Goal: Transaction & Acquisition: Purchase product/service

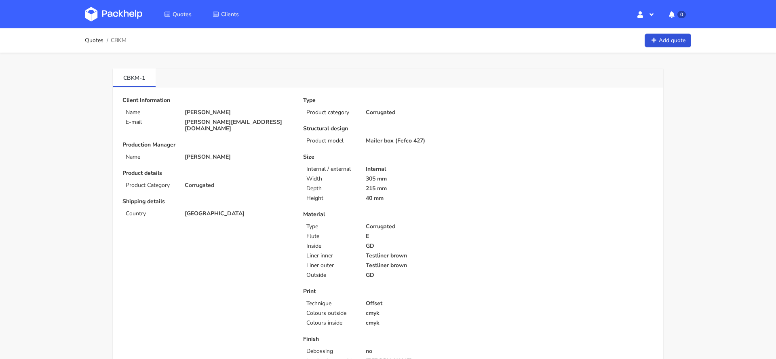
click at [120, 40] on span "CBKM" at bounding box center [119, 40] width 16 height 6
copy span "CBKM"
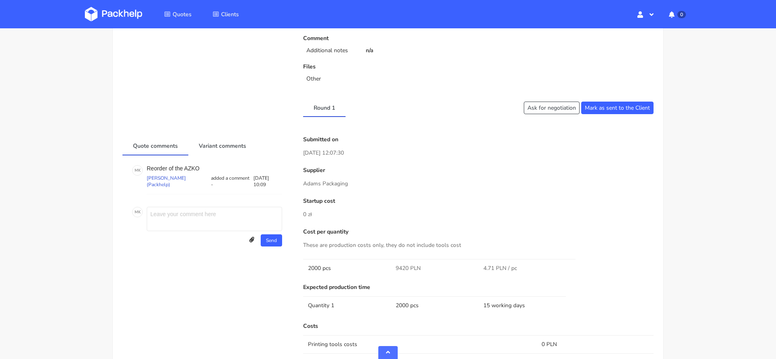
scroll to position [659, 0]
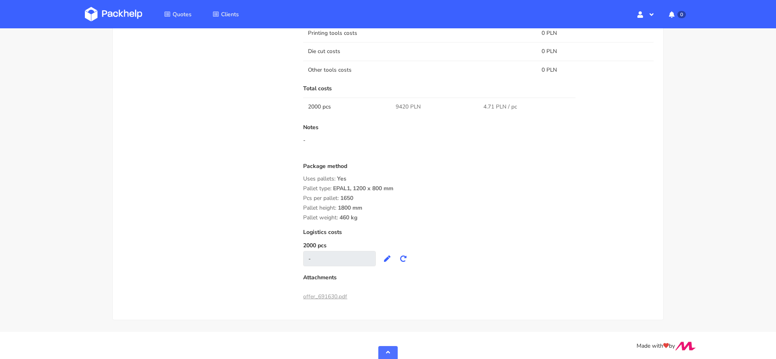
click at [402, 108] on span "9420 PLN" at bounding box center [408, 107] width 25 height 8
copy span "9420"
click at [407, 216] on div "Pallet weight: 460 kg" at bounding box center [478, 217] width 351 height 6
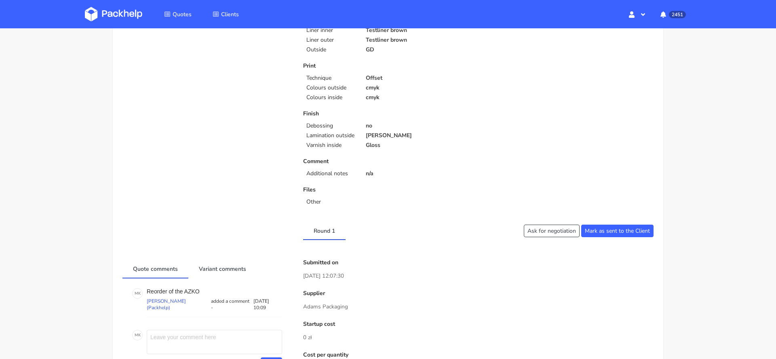
scroll to position [0, 0]
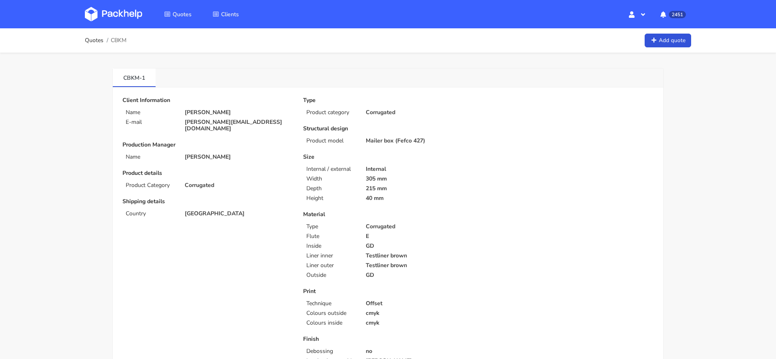
click at [243, 119] on p "anton.white@ovaeda.com" at bounding box center [238, 125] width 107 height 13
copy div "anton.white@ovaeda.com"
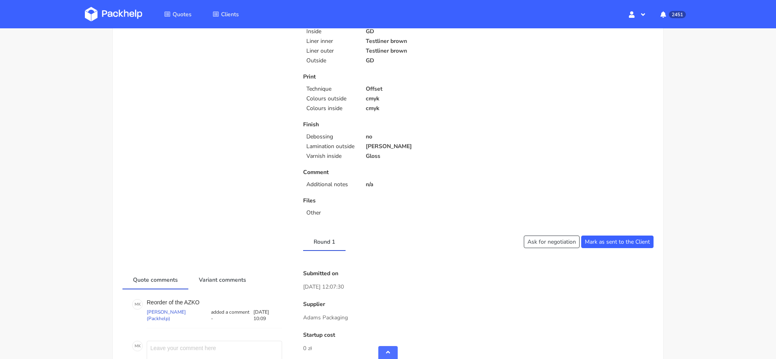
scroll to position [230, 0]
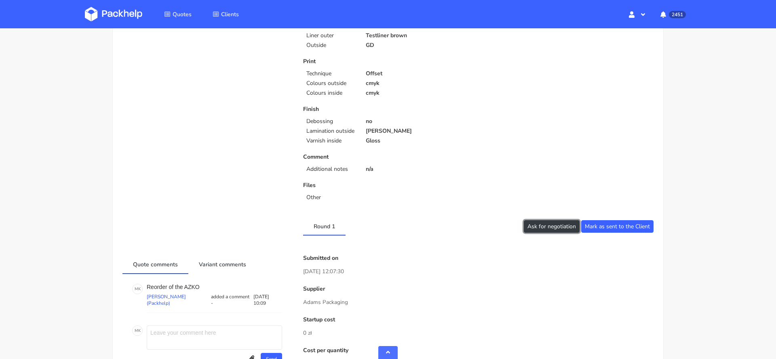
click at [547, 228] on button "Ask for negotiation" at bounding box center [552, 226] width 56 height 13
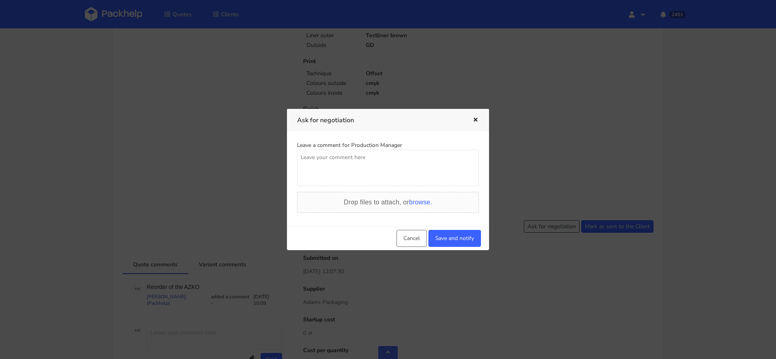
click at [397, 174] on textarea at bounding box center [388, 168] width 182 height 36
type textarea "damy rade zejsc z 10%? ostatnio byla 2k nizsza cena"
click at [476, 234] on button "Save and notify" at bounding box center [455, 238] width 53 height 17
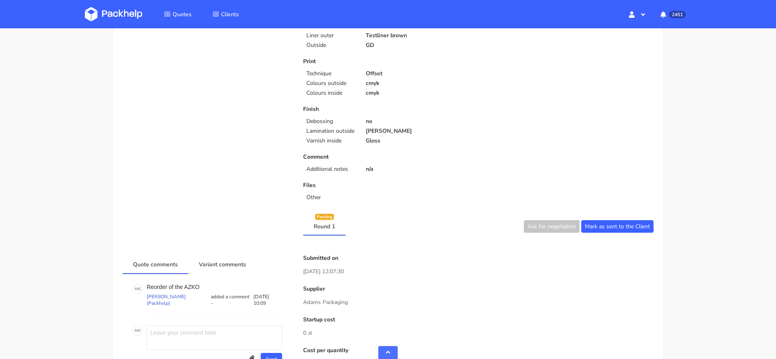
click at [209, 171] on div "Client Information Name Anton White E-mail anton.white@ovaeda.com Production Ma…" at bounding box center [207, 38] width 181 height 343
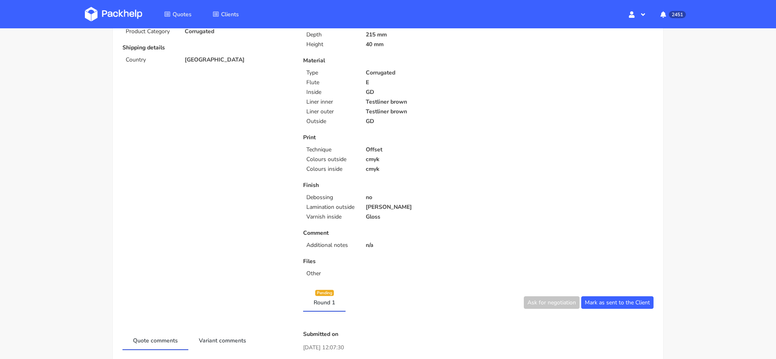
scroll to position [22, 0]
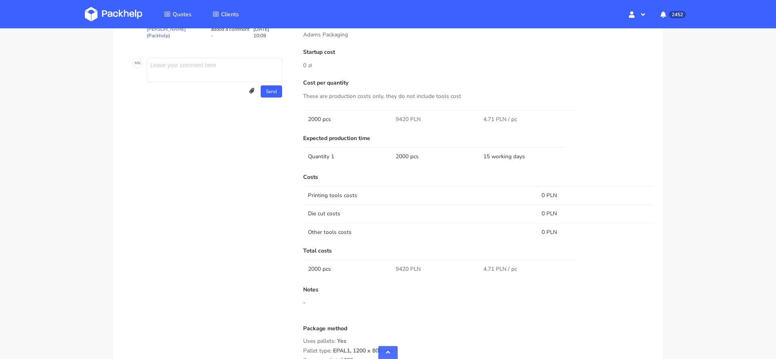
scroll to position [486, 0]
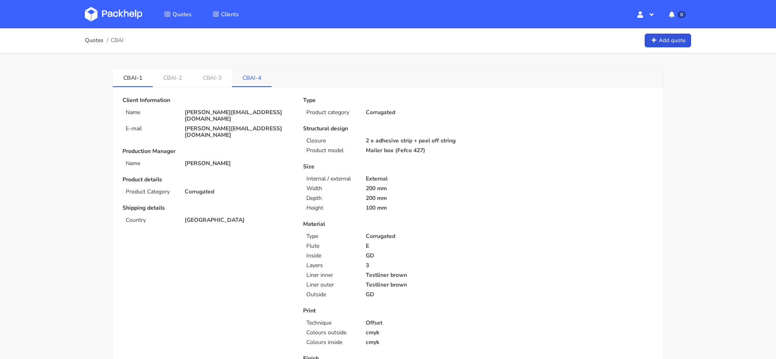
click at [253, 78] on link "CBAI-4" at bounding box center [252, 77] width 40 height 18
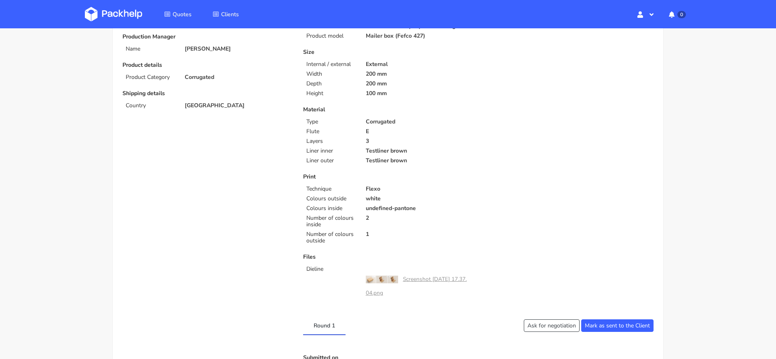
scroll to position [110, 0]
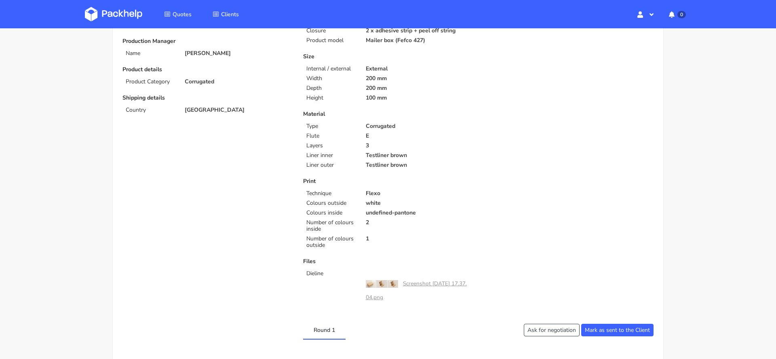
click at [447, 178] on p "Print" at bounding box center [387, 181] width 169 height 6
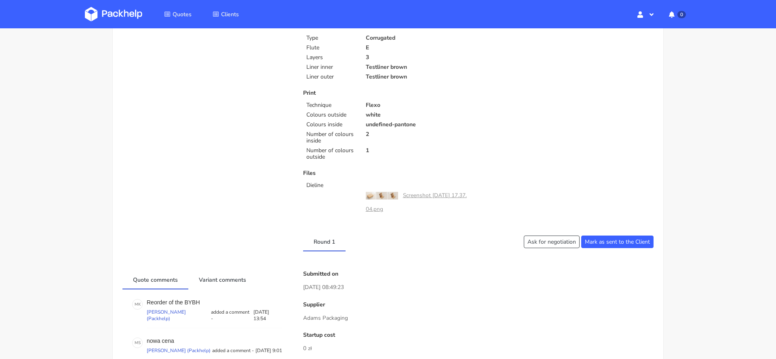
scroll to position [201, 0]
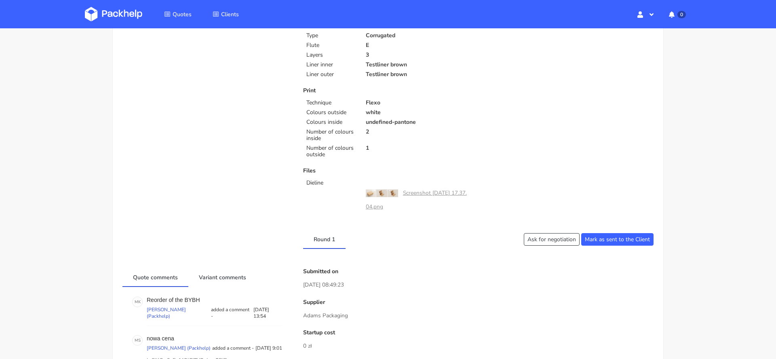
click at [433, 190] on link "Screenshot [DATE] 17.37.04.png" at bounding box center [416, 199] width 101 height 21
